Goal: Check status: Check status

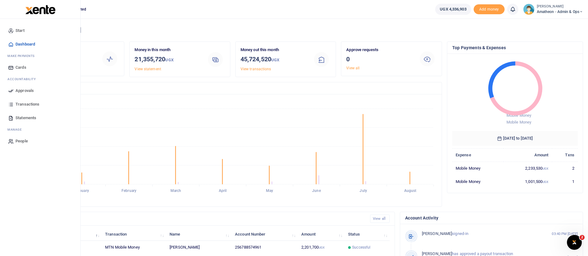
click at [27, 104] on span "Transactions" at bounding box center [28, 104] width 24 height 6
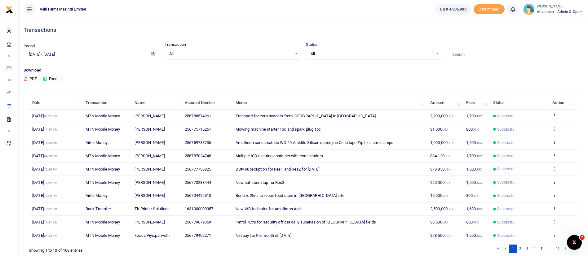
click at [555, 117] on icon at bounding box center [555, 115] width 4 height 4
click at [539, 126] on link "View details" at bounding box center [531, 126] width 49 height 9
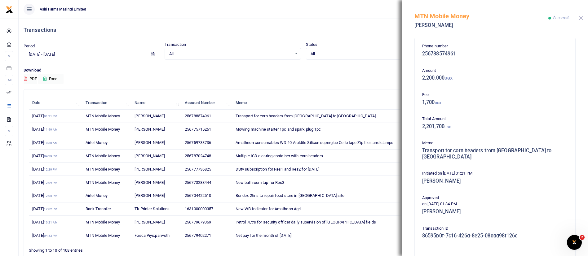
click at [581, 18] on button "Close" at bounding box center [581, 18] width 4 height 4
